Goal: Information Seeking & Learning: Learn about a topic

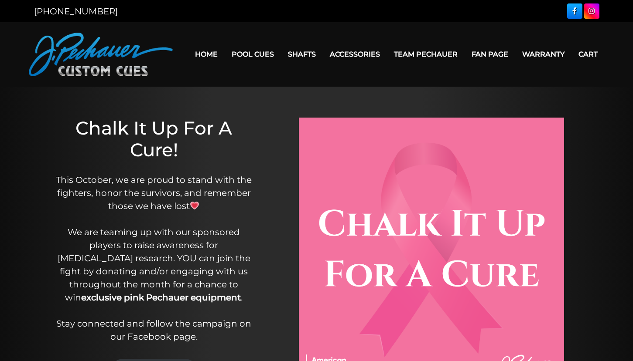
click at [241, 154] on h1 "Chalk It Up For A Cure!" at bounding box center [154, 139] width 204 height 44
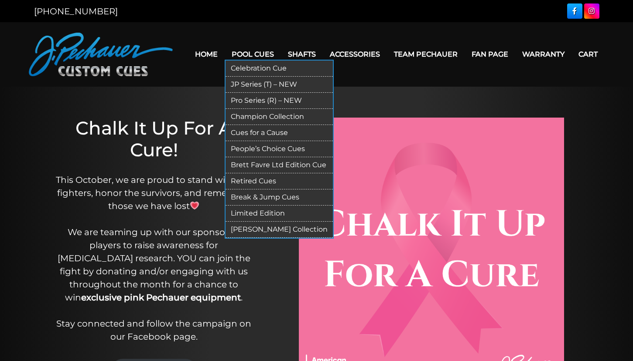
click at [244, 55] on link "Pool Cues" at bounding box center [252, 54] width 56 height 22
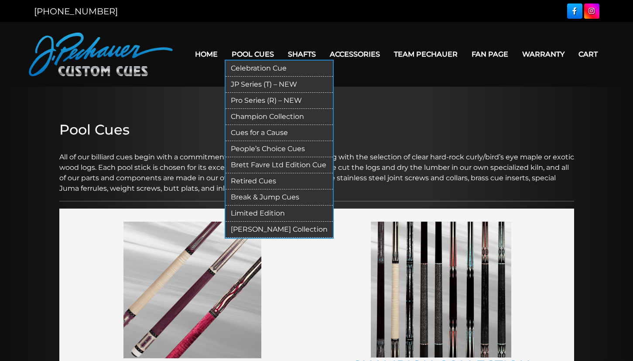
click at [240, 84] on link "JP Series (T) – NEW" at bounding box center [278, 85] width 107 height 16
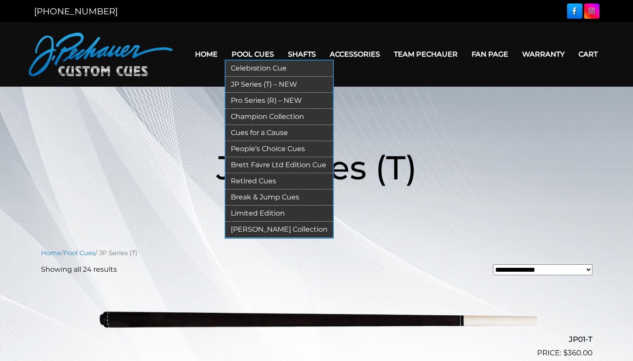
click at [225, 101] on link "Pro Series (R) – NEW" at bounding box center [278, 101] width 107 height 16
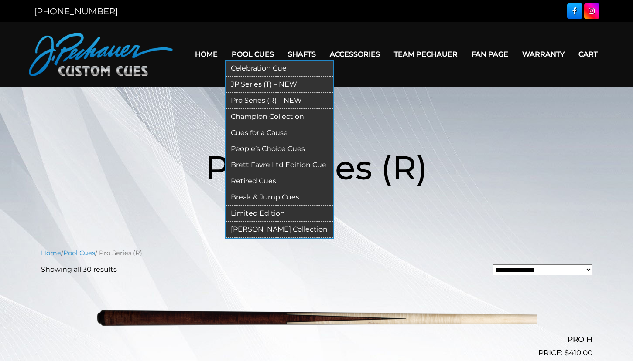
click at [239, 214] on link "Limited Edition" at bounding box center [278, 214] width 107 height 16
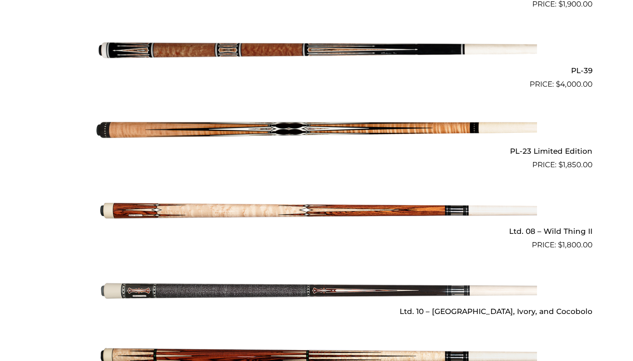
scroll to position [1112, 0]
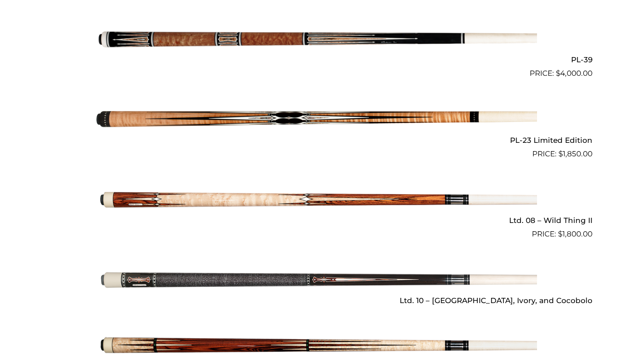
click at [266, 267] on img at bounding box center [316, 280] width 440 height 73
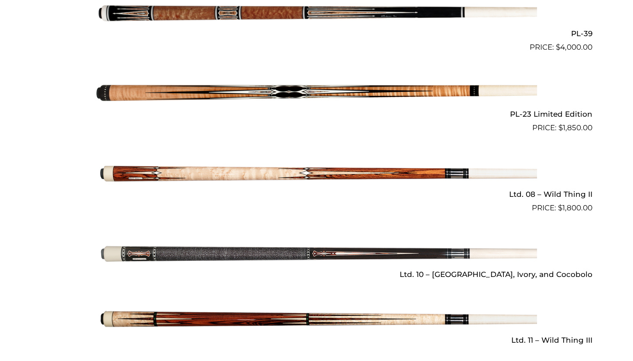
scroll to position [1156, 0]
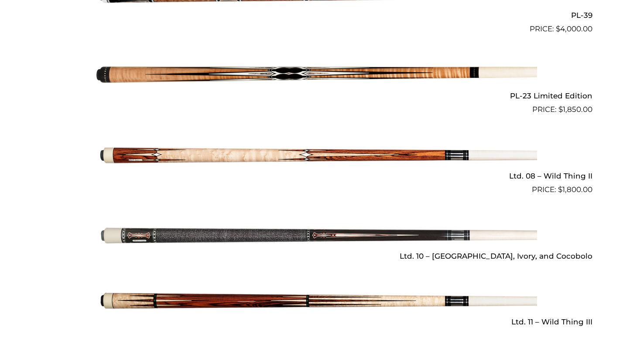
click at [289, 292] on img at bounding box center [316, 301] width 440 height 73
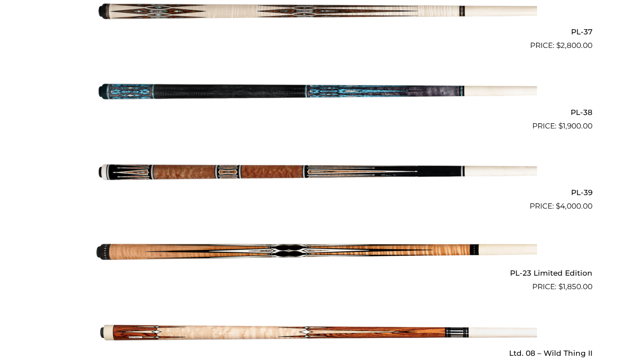
scroll to position [978, 0]
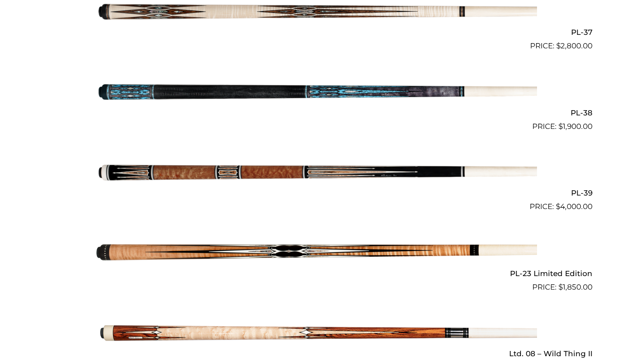
click at [280, 83] on img at bounding box center [316, 91] width 440 height 73
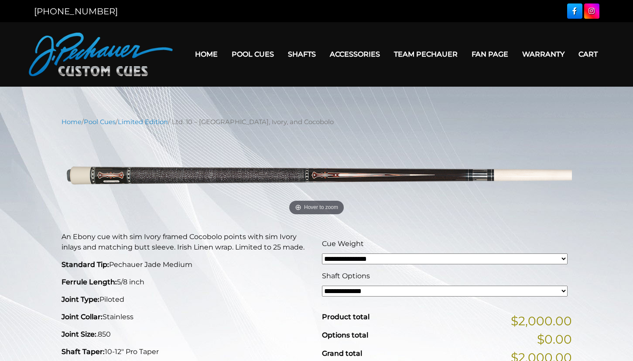
scroll to position [44, 0]
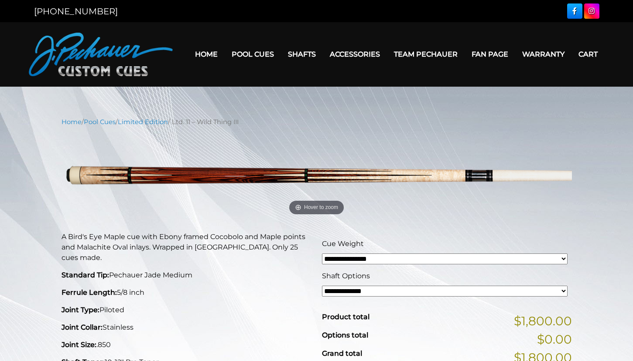
scroll to position [44, 0]
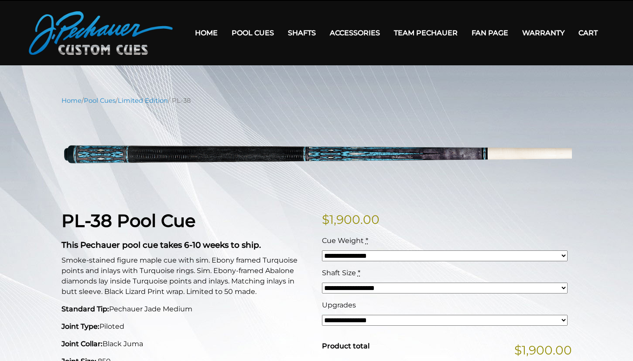
scroll to position [44, 0]
